Goal: Task Accomplishment & Management: Use online tool/utility

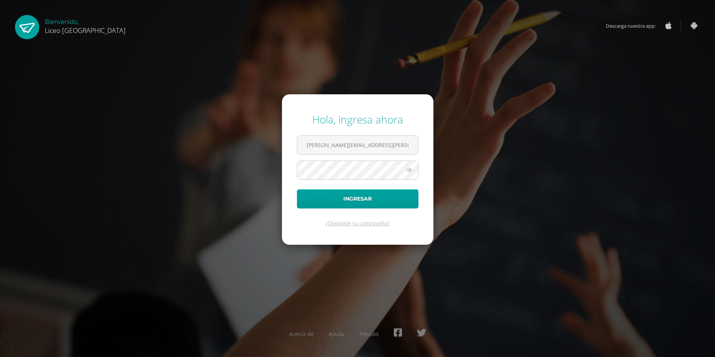
type input "[PERSON_NAME][EMAIL_ADDRESS][PERSON_NAME][DOMAIN_NAME]"
click at [297, 189] on button "Ingresar" at bounding box center [357, 198] width 121 height 19
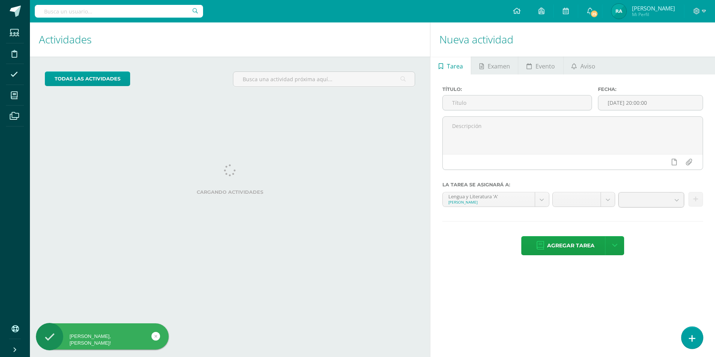
click at [690, 333] on link at bounding box center [691, 337] width 21 height 22
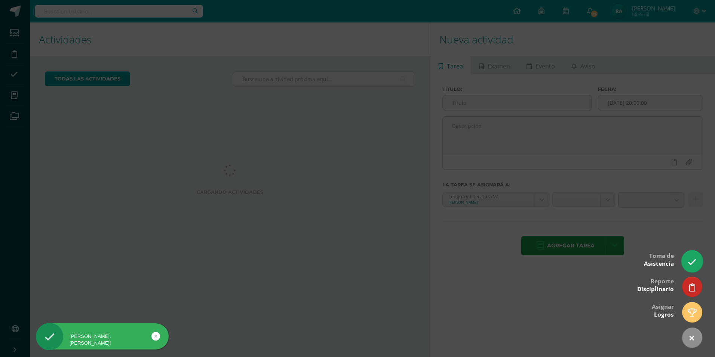
click at [692, 263] on icon at bounding box center [691, 262] width 9 height 9
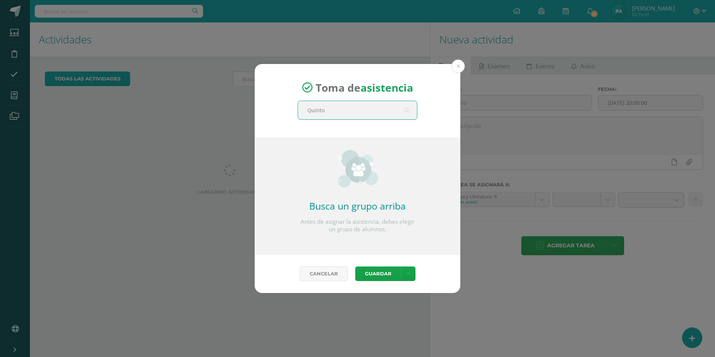
type input "Quinto A"
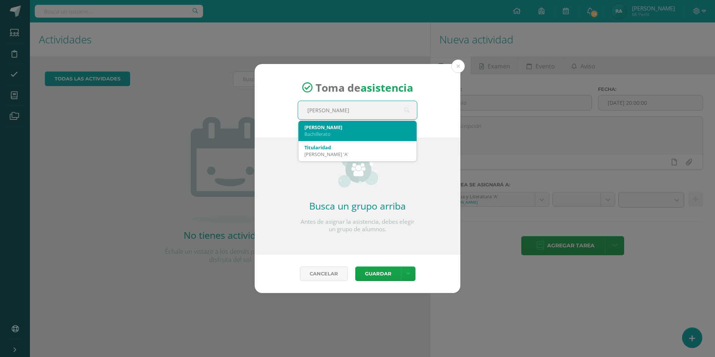
click at [334, 133] on div "Bachillerato" at bounding box center [357, 133] width 106 height 7
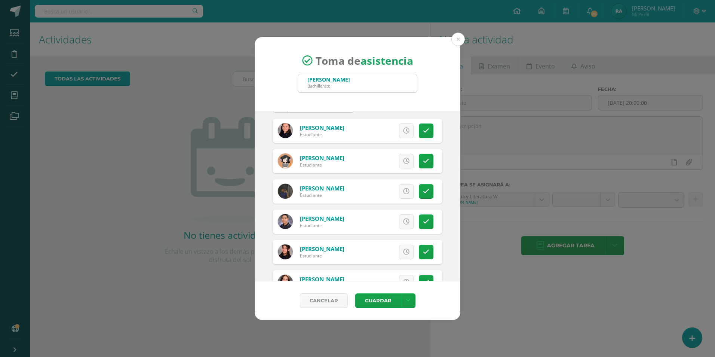
scroll to position [75, 0]
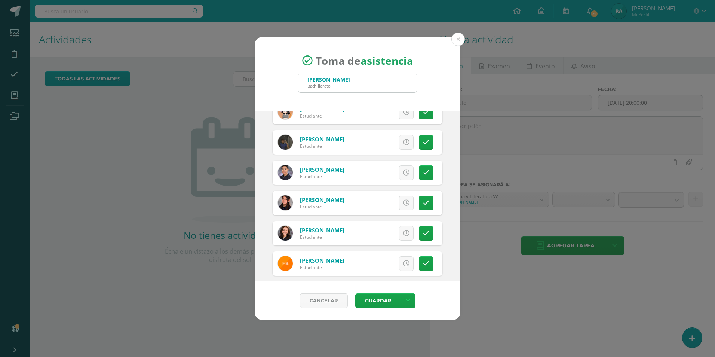
drag, startPoint x: 398, startPoint y: 236, endPoint x: 401, endPoint y: 240, distance: 4.9
click at [399, 236] on link at bounding box center [406, 233] width 15 height 15
drag, startPoint x: 409, startPoint y: 264, endPoint x: 394, endPoint y: 265, distance: 15.0
click at [401, 265] on div "Excusa Detalles sobre excusa: Añadir excusa a todas las inasistencias del día C…" at bounding box center [389, 263] width 108 height 24
click at [403, 265] on icon at bounding box center [406, 263] width 6 height 6
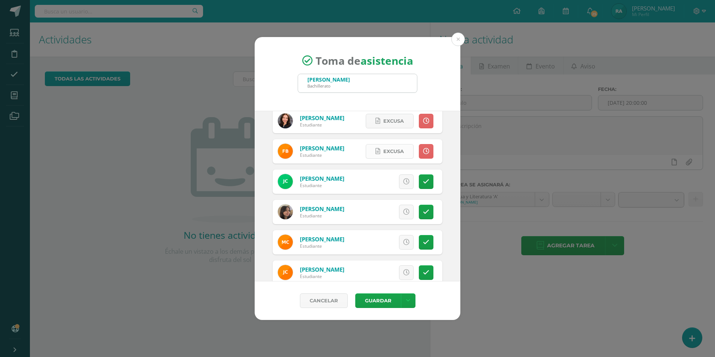
scroll to position [224, 0]
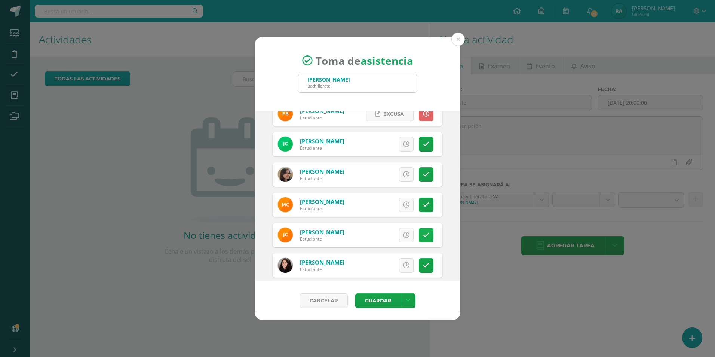
click at [423, 237] on icon at bounding box center [426, 235] width 6 height 6
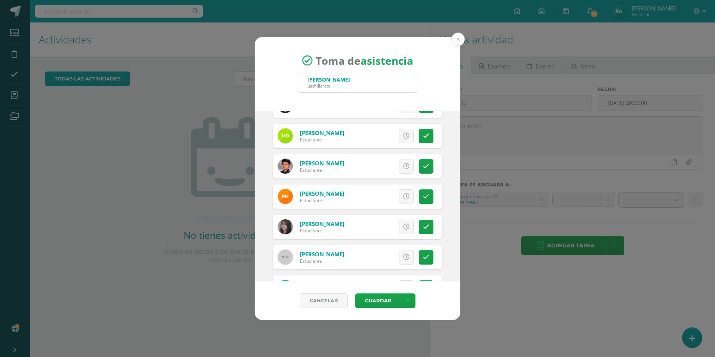
scroll to position [486, 0]
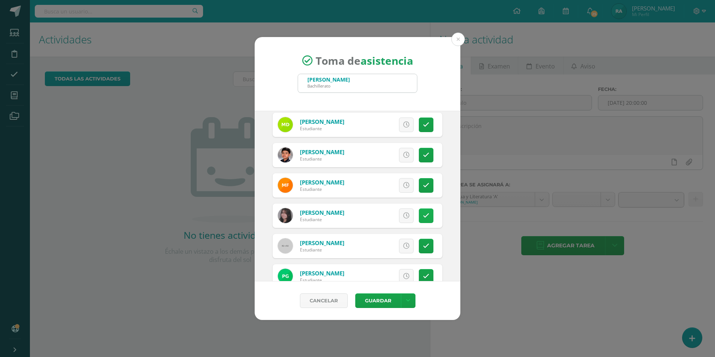
click at [423, 221] on link at bounding box center [426, 215] width 15 height 15
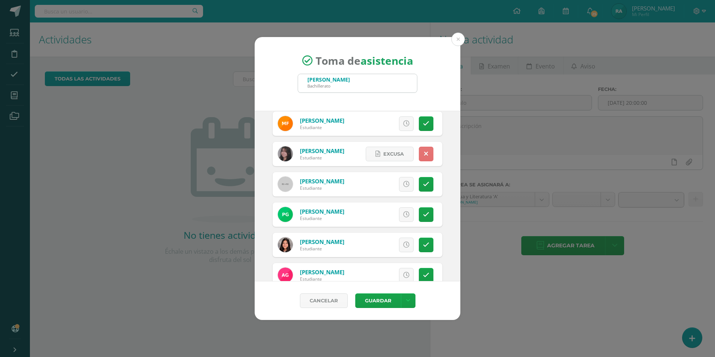
scroll to position [561, 0]
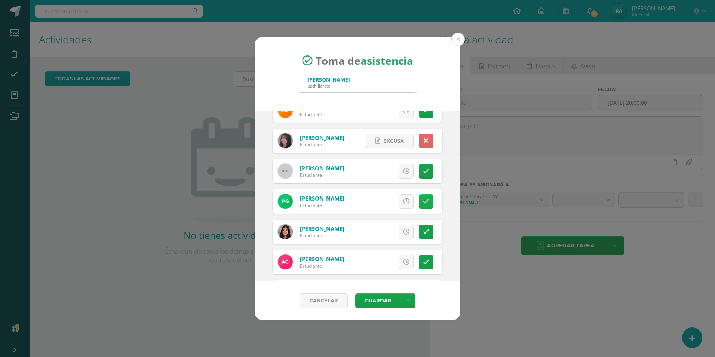
click at [424, 206] on link at bounding box center [426, 201] width 15 height 15
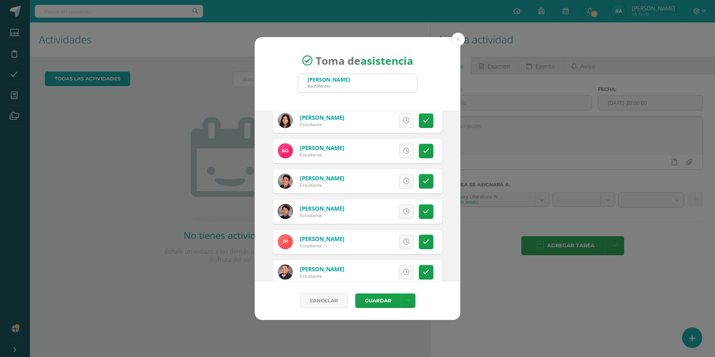
scroll to position [673, 0]
click at [399, 180] on link at bounding box center [406, 180] width 15 height 15
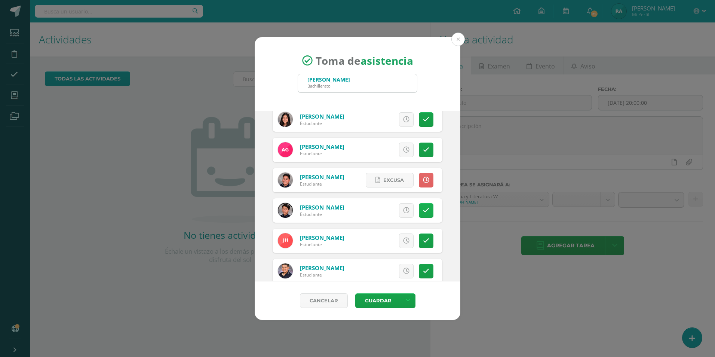
click at [426, 212] on link at bounding box center [426, 210] width 15 height 15
click at [424, 235] on link at bounding box center [426, 240] width 15 height 15
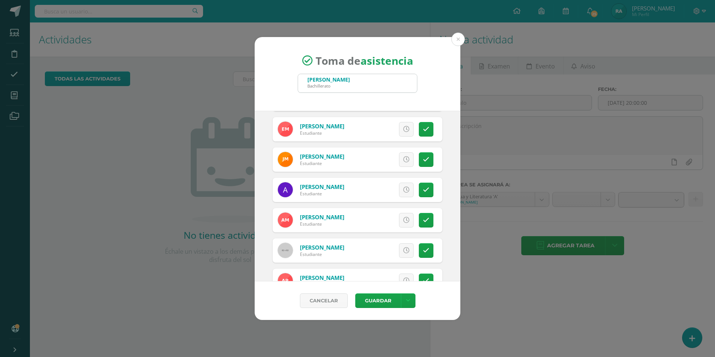
scroll to position [1009, 0]
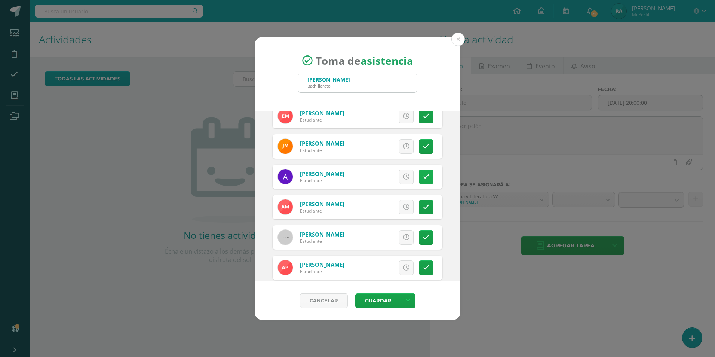
click at [423, 176] on icon at bounding box center [426, 176] width 6 height 6
click at [423, 205] on icon at bounding box center [426, 207] width 6 height 6
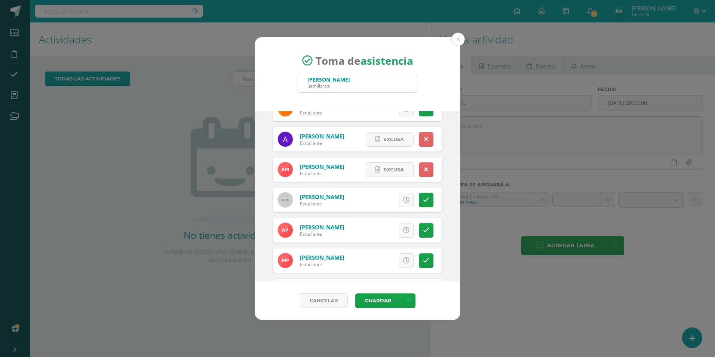
scroll to position [1084, 0]
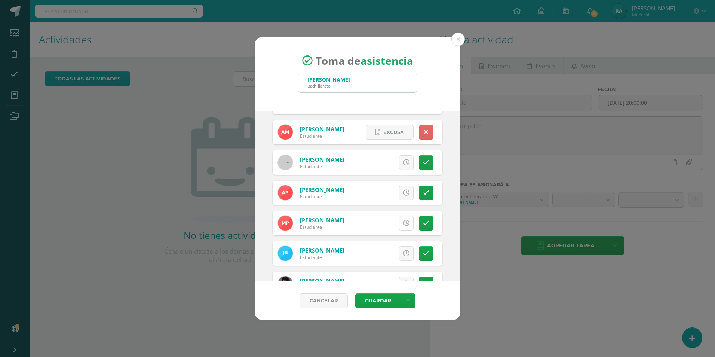
click at [403, 225] on icon at bounding box center [406, 223] width 6 height 6
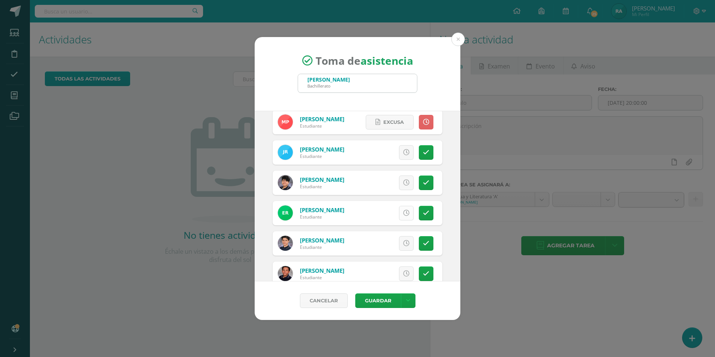
scroll to position [1196, 0]
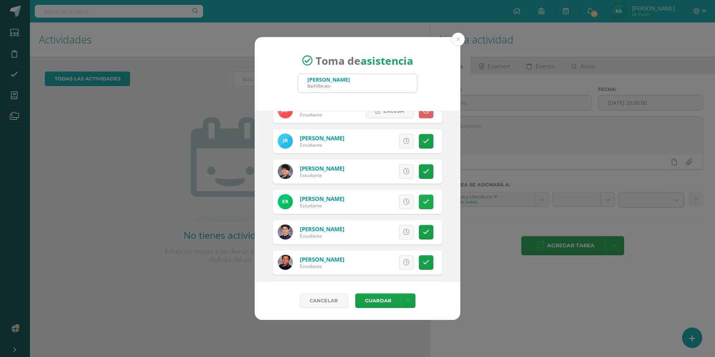
click at [425, 201] on link at bounding box center [426, 201] width 15 height 15
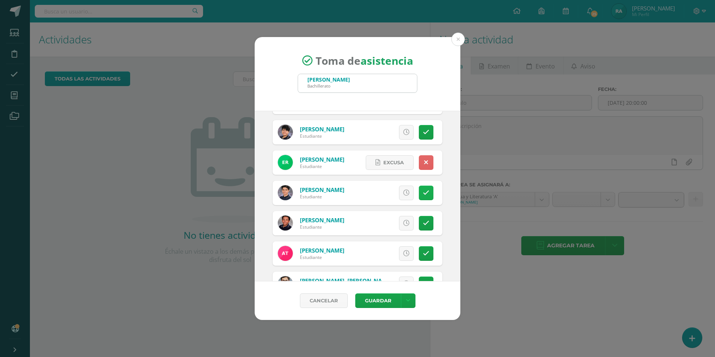
scroll to position [1262, 0]
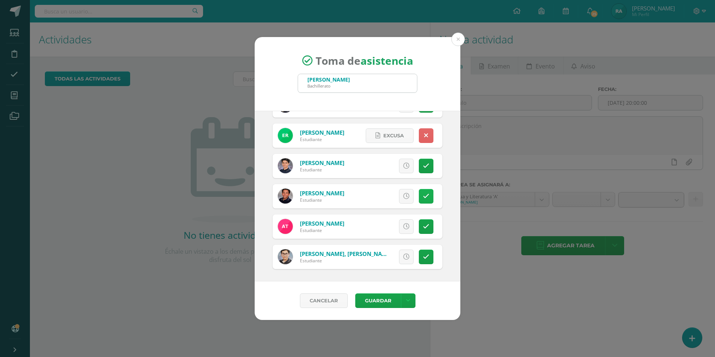
click at [423, 197] on icon at bounding box center [426, 196] width 6 height 6
click at [382, 301] on button "Guardar" at bounding box center [378, 300] width 46 height 15
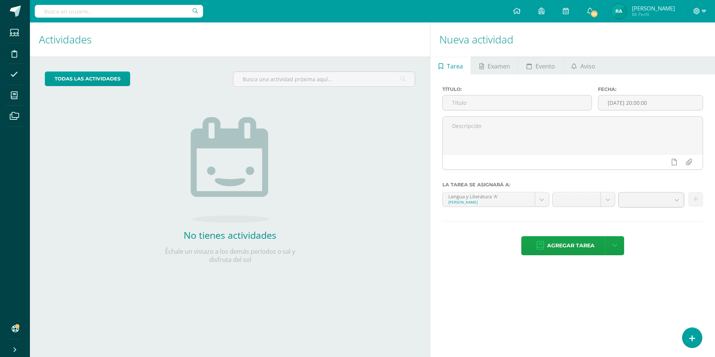
click at [704, 9] on icon at bounding box center [704, 11] width 4 height 7
click at [681, 53] on span "Cerrar sesión" at bounding box center [680, 50] width 34 height 7
